Goal: Find specific page/section: Find specific page/section

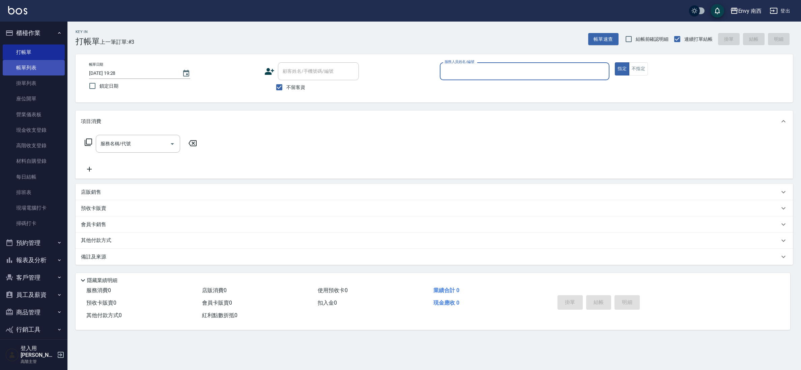
click at [38, 69] on link "帳單列表" at bounding box center [34, 68] width 62 height 16
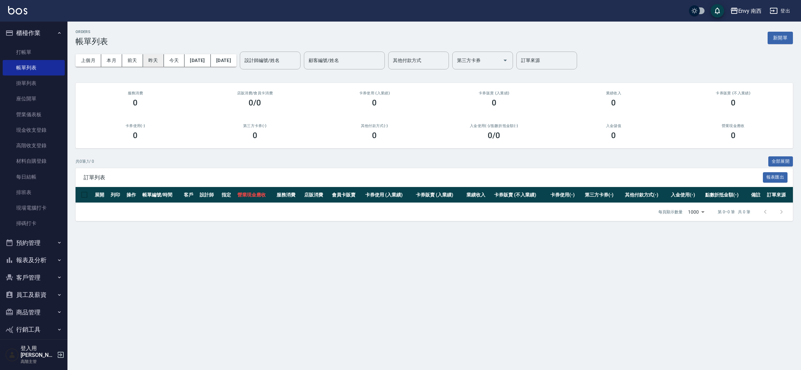
click at [154, 65] on button "昨天" at bounding box center [153, 60] width 21 height 12
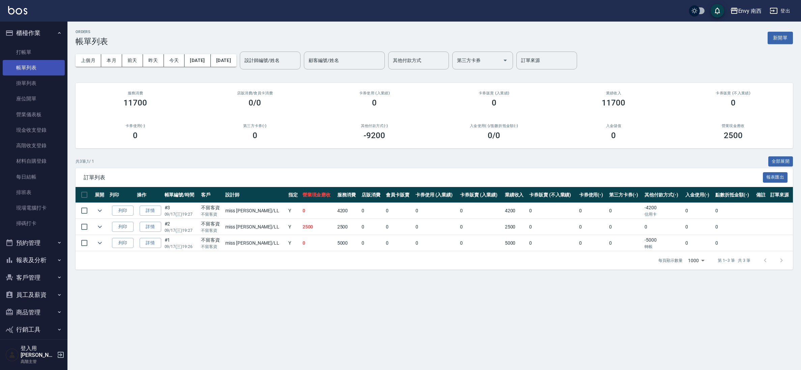
drag, startPoint x: 40, startPoint y: 51, endPoint x: 40, endPoint y: 64, distance: 13.5
click at [40, 51] on link "打帳單" at bounding box center [34, 53] width 62 height 16
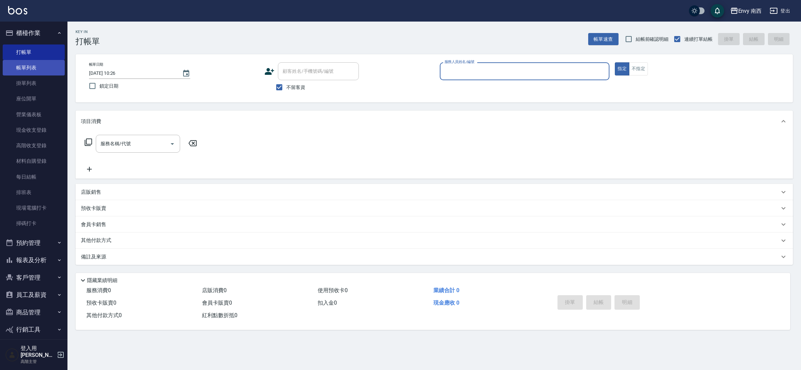
click at [41, 67] on link "帳單列表" at bounding box center [34, 68] width 62 height 16
